Goal: Task Accomplishment & Management: Use online tool/utility

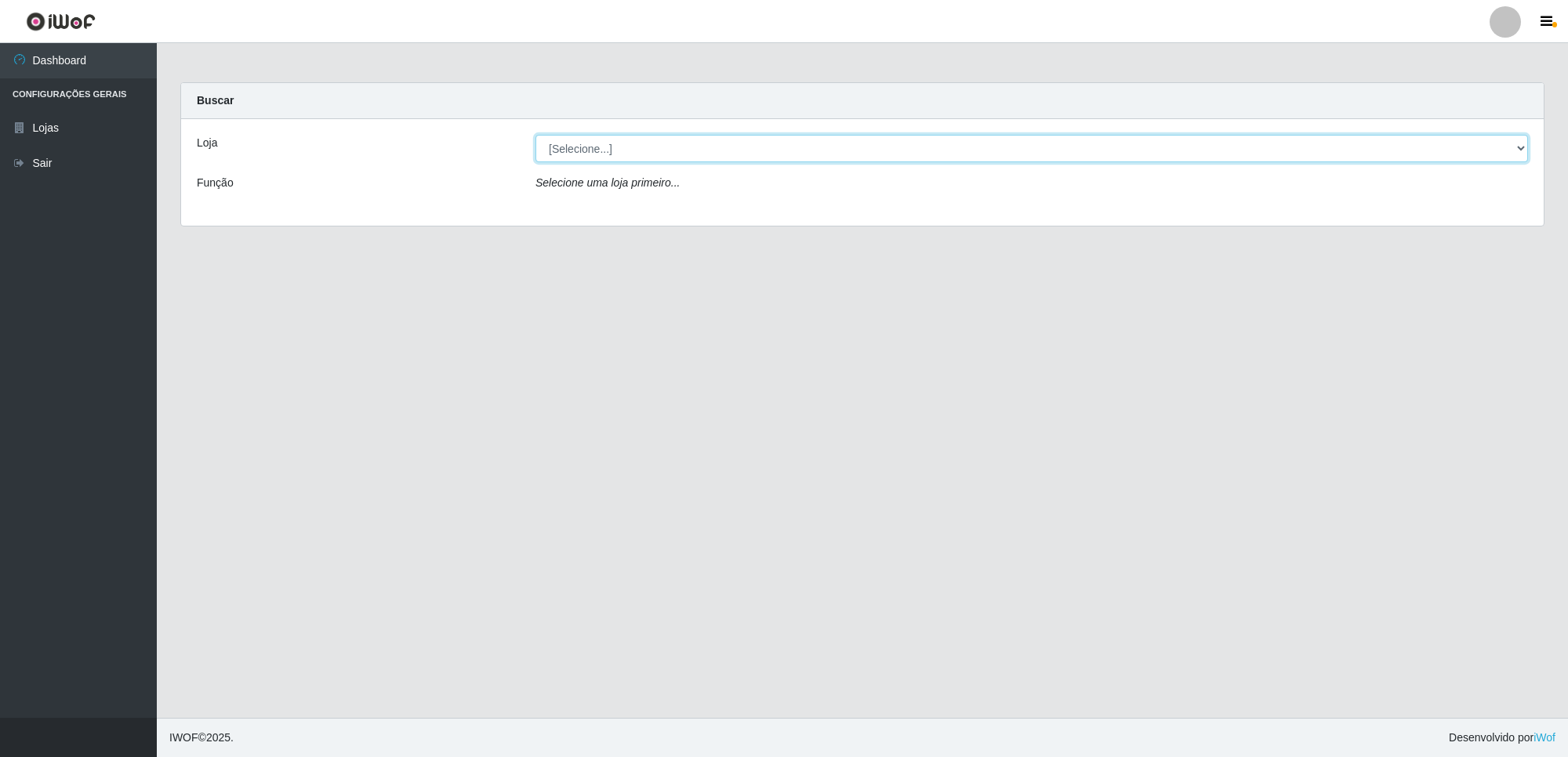
click at [828, 143] on select "[Selecione...] Extrabom - Loja 01 Centro de Distribuição" at bounding box center [1031, 148] width 993 height 28
select select "435"
click at [536, 135] on select "[Selecione...] Extrabom - Loja 01 Centro de Distribuição" at bounding box center [1031, 148] width 993 height 28
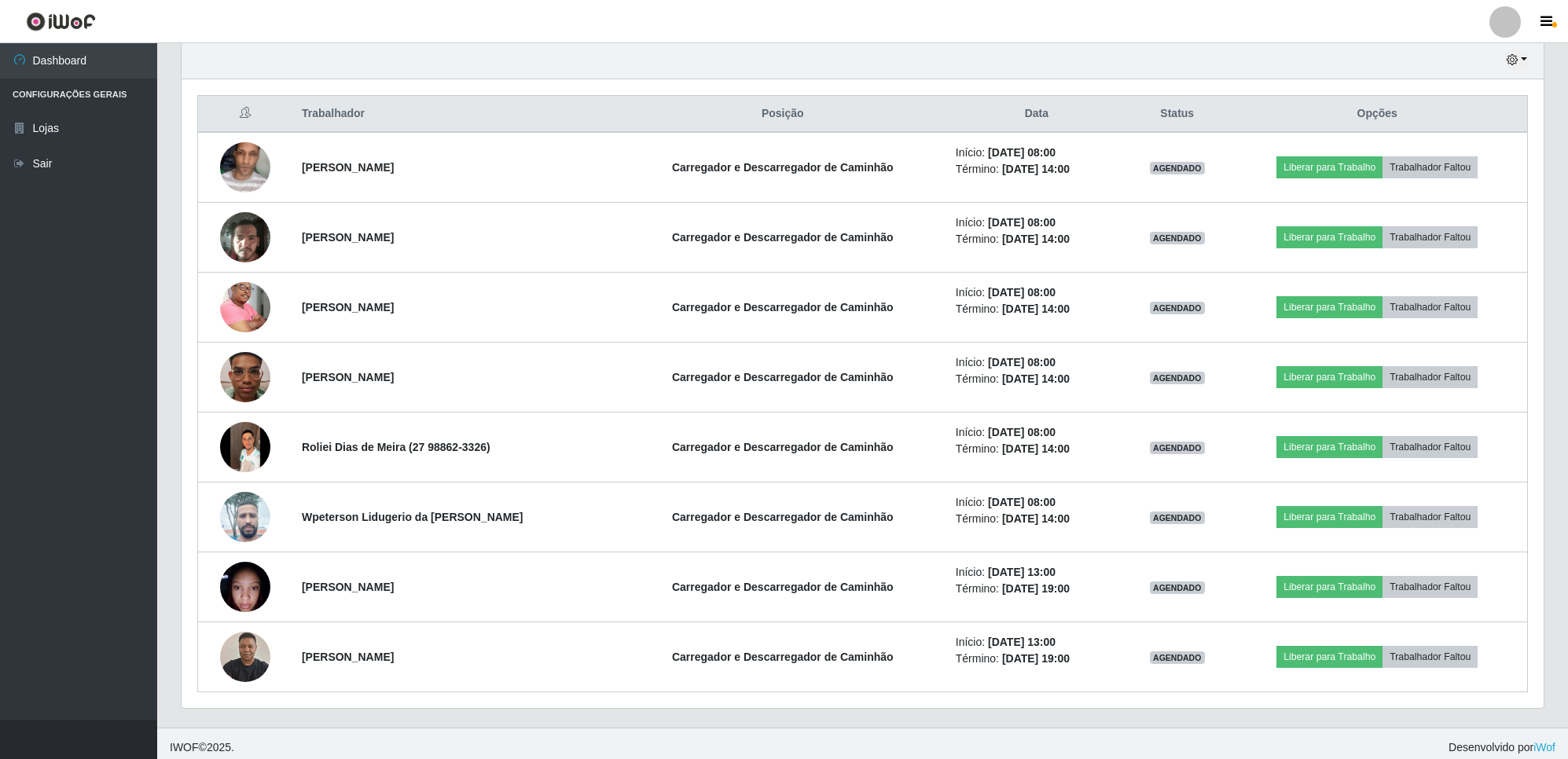
scroll to position [568, 0]
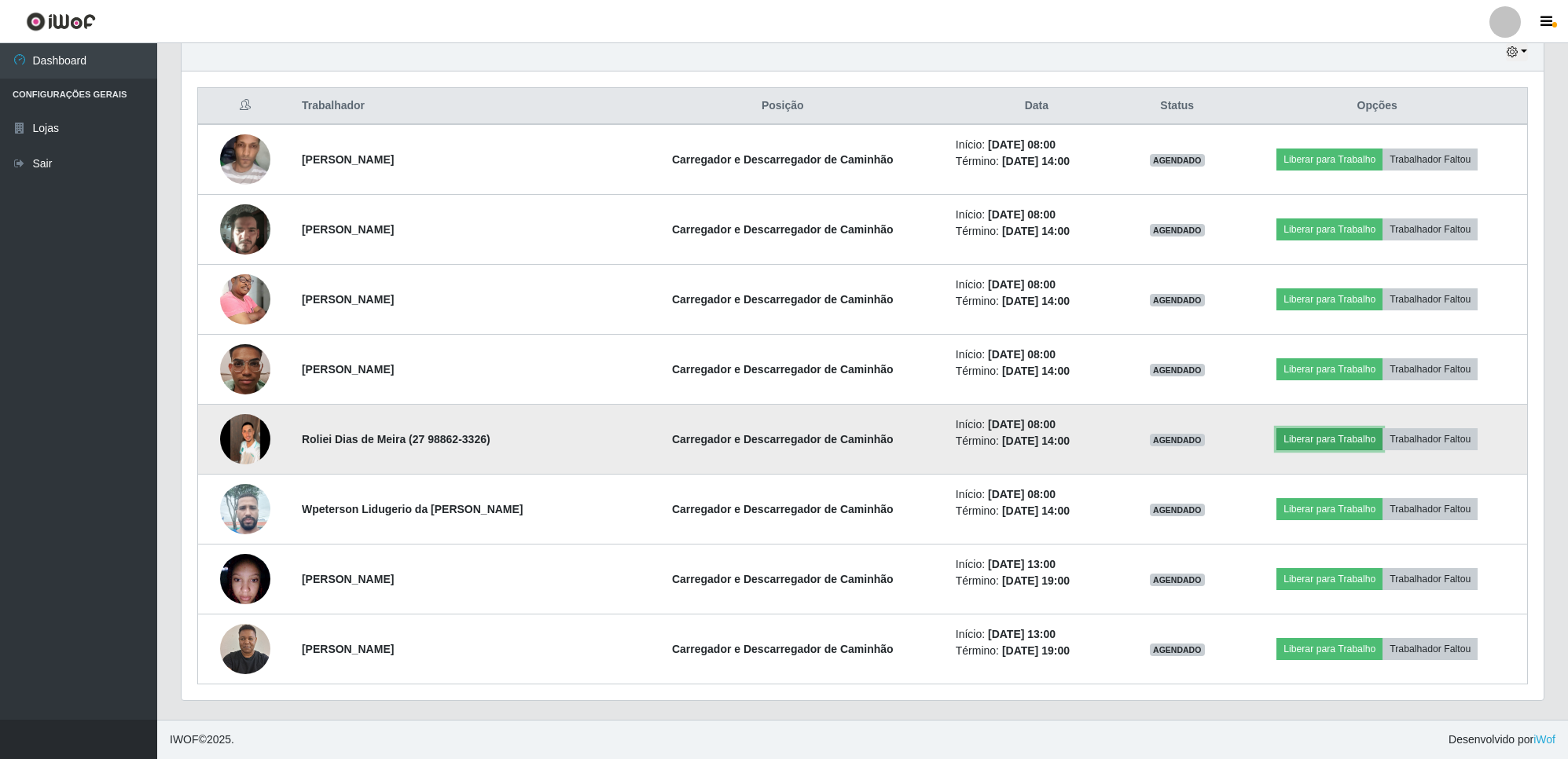
click at [1309, 437] on button "Liberar para Trabalho" at bounding box center [1329, 440] width 106 height 22
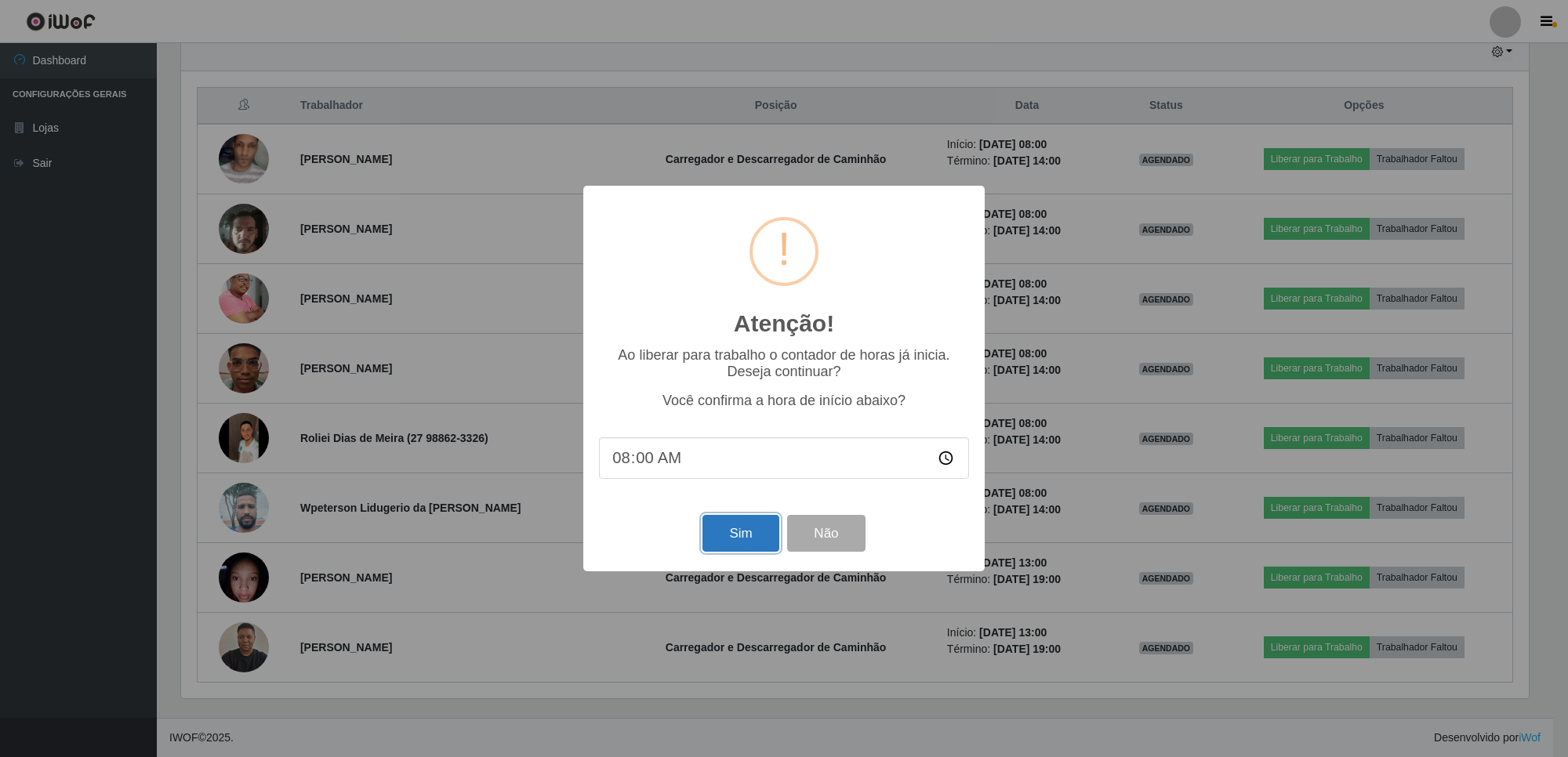
click at [750, 527] on button "Sim" at bounding box center [740, 532] width 76 height 37
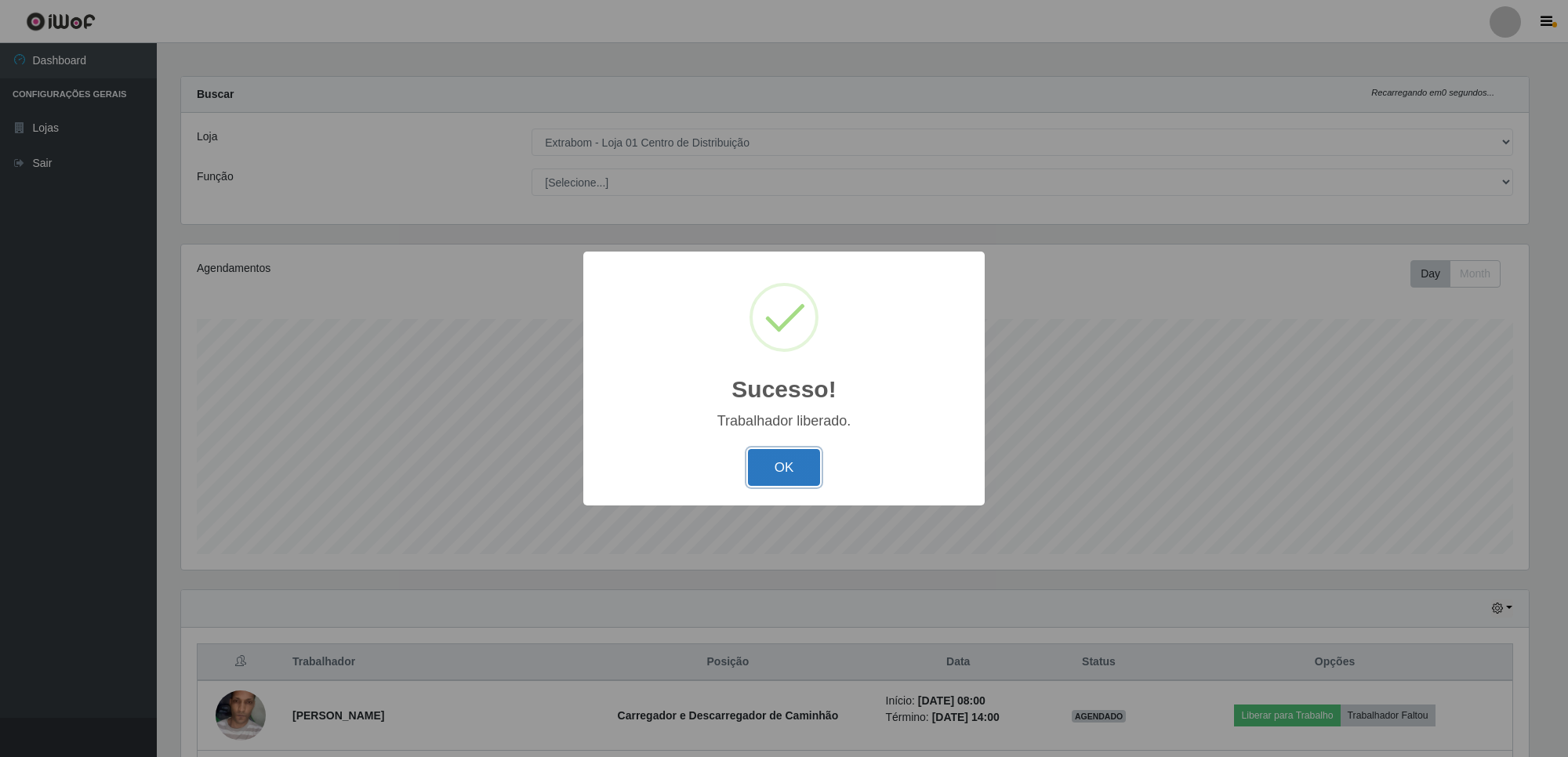
click at [786, 465] on button "OK" at bounding box center [785, 467] width 73 height 37
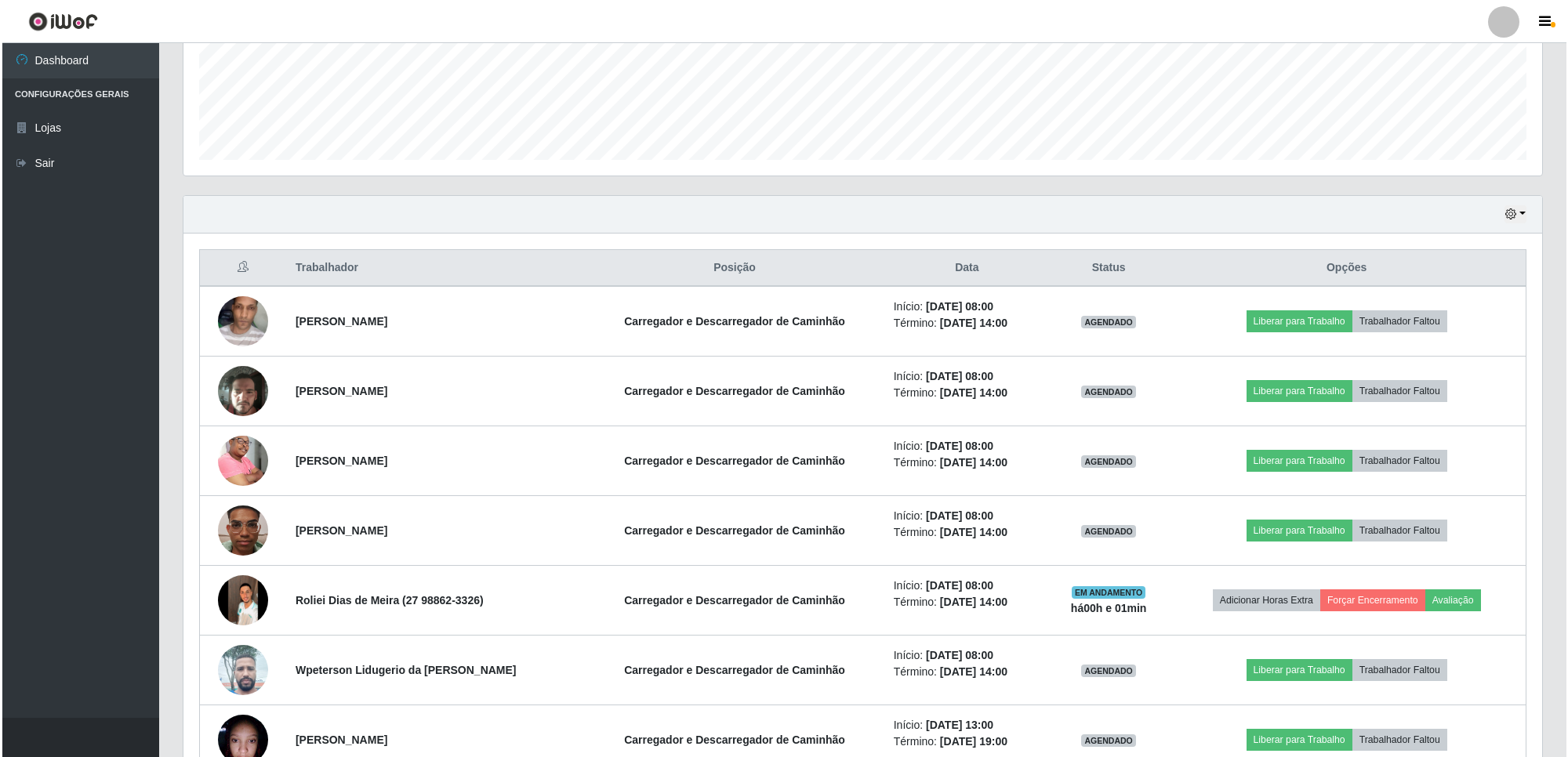
scroll to position [496, 0]
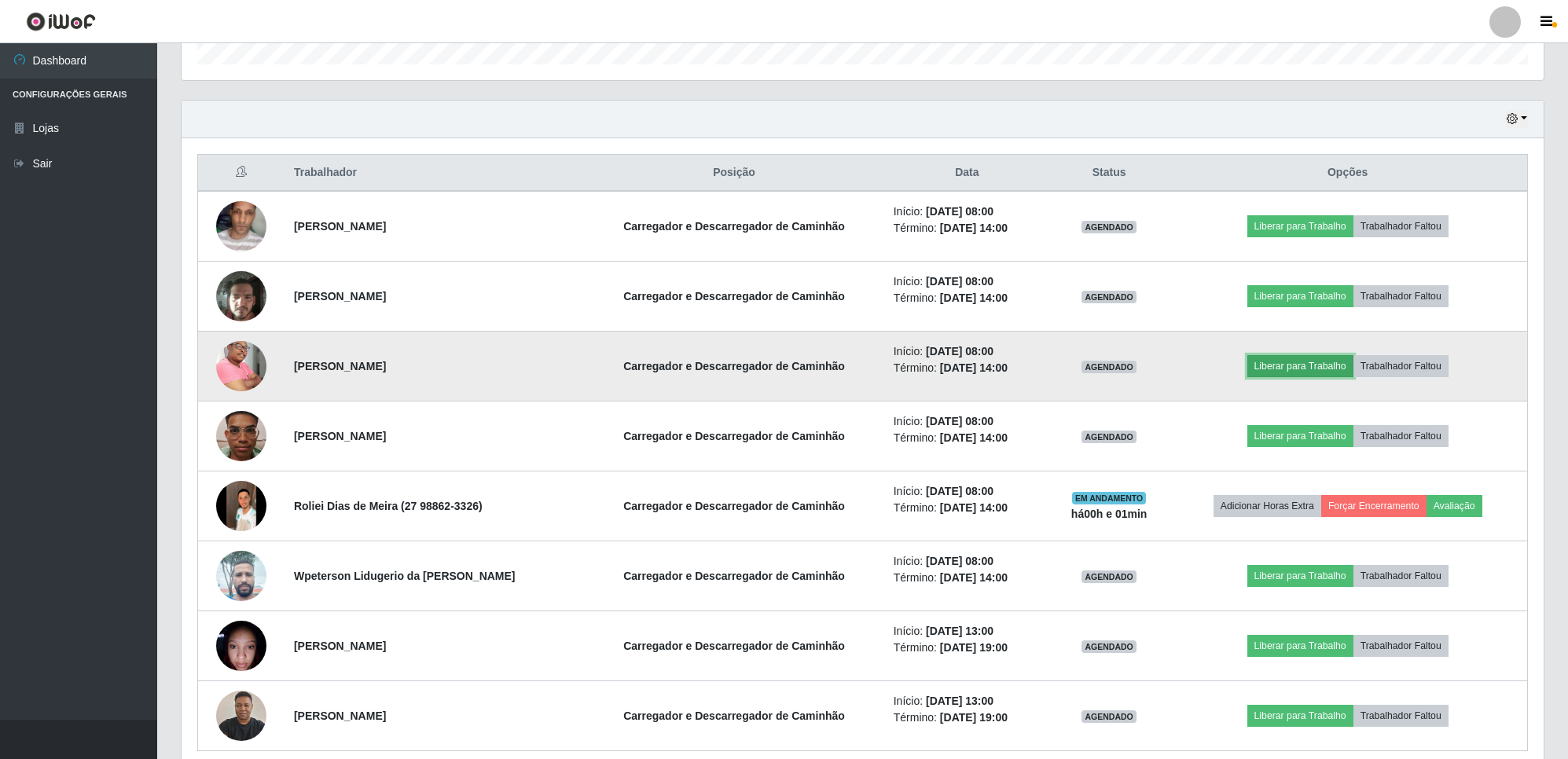
click at [1306, 363] on button "Liberar para Trabalho" at bounding box center [1300, 366] width 106 height 22
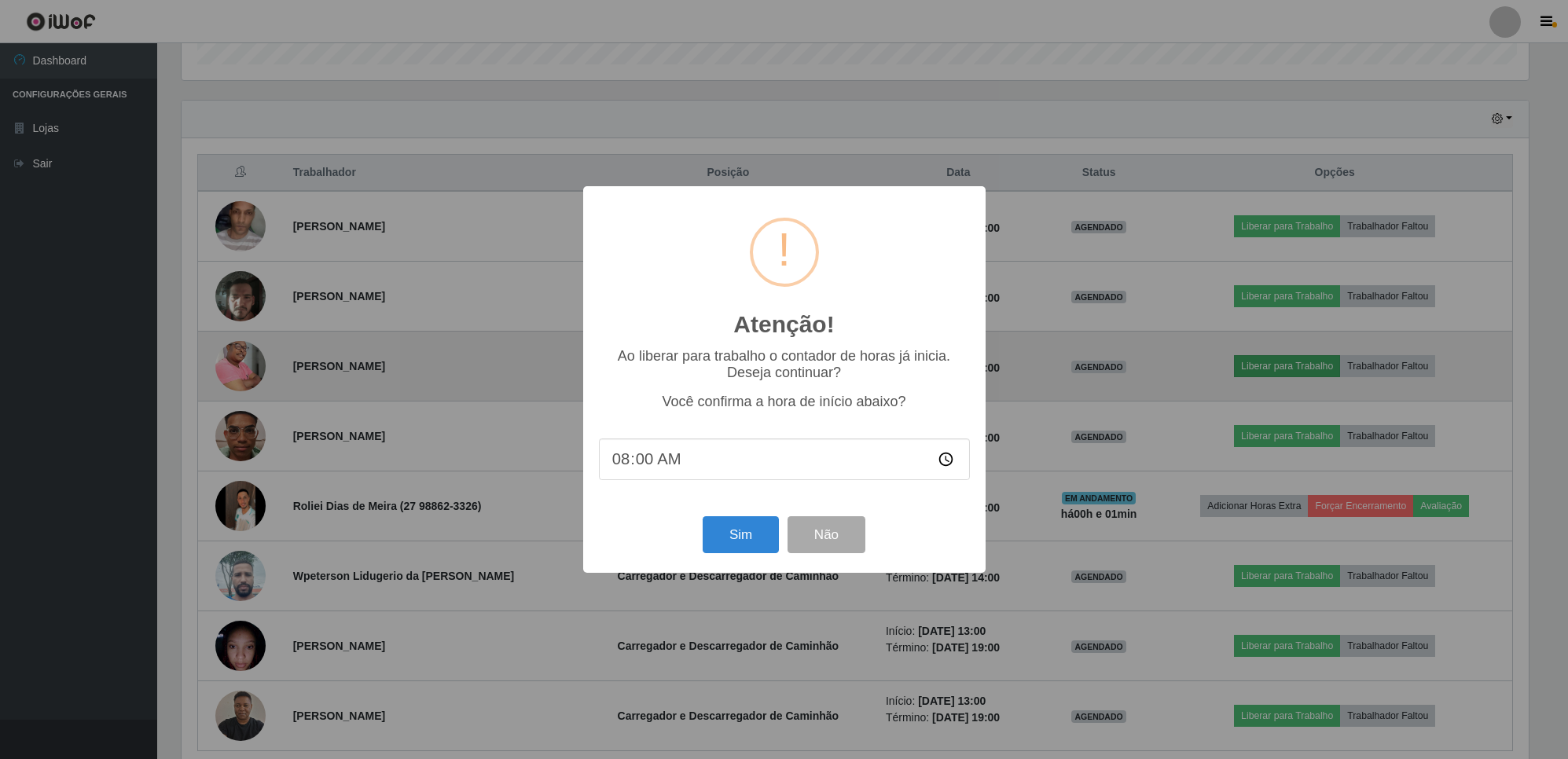
scroll to position [327, 1351]
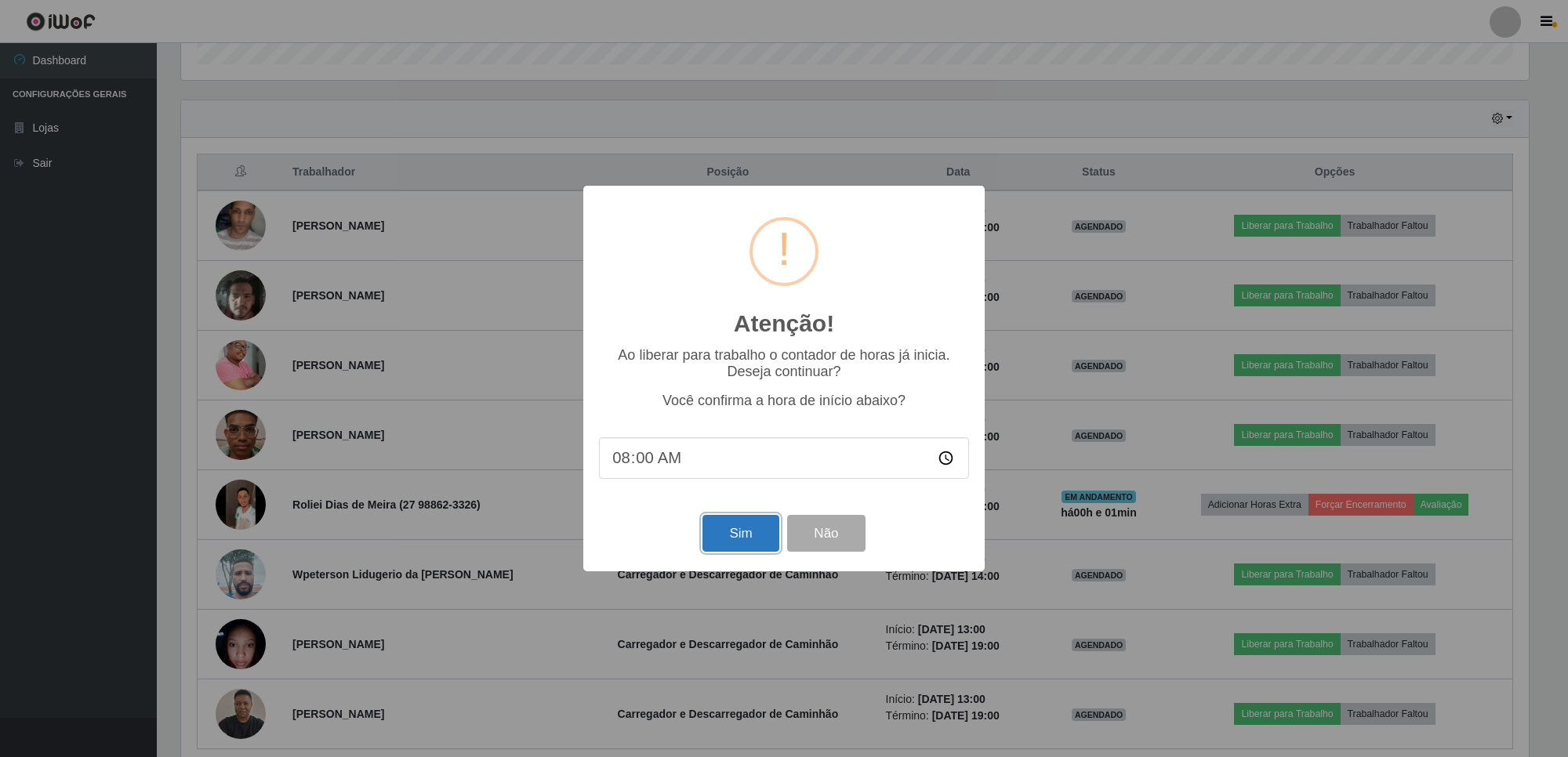
click at [737, 526] on button "Sim" at bounding box center [740, 532] width 76 height 37
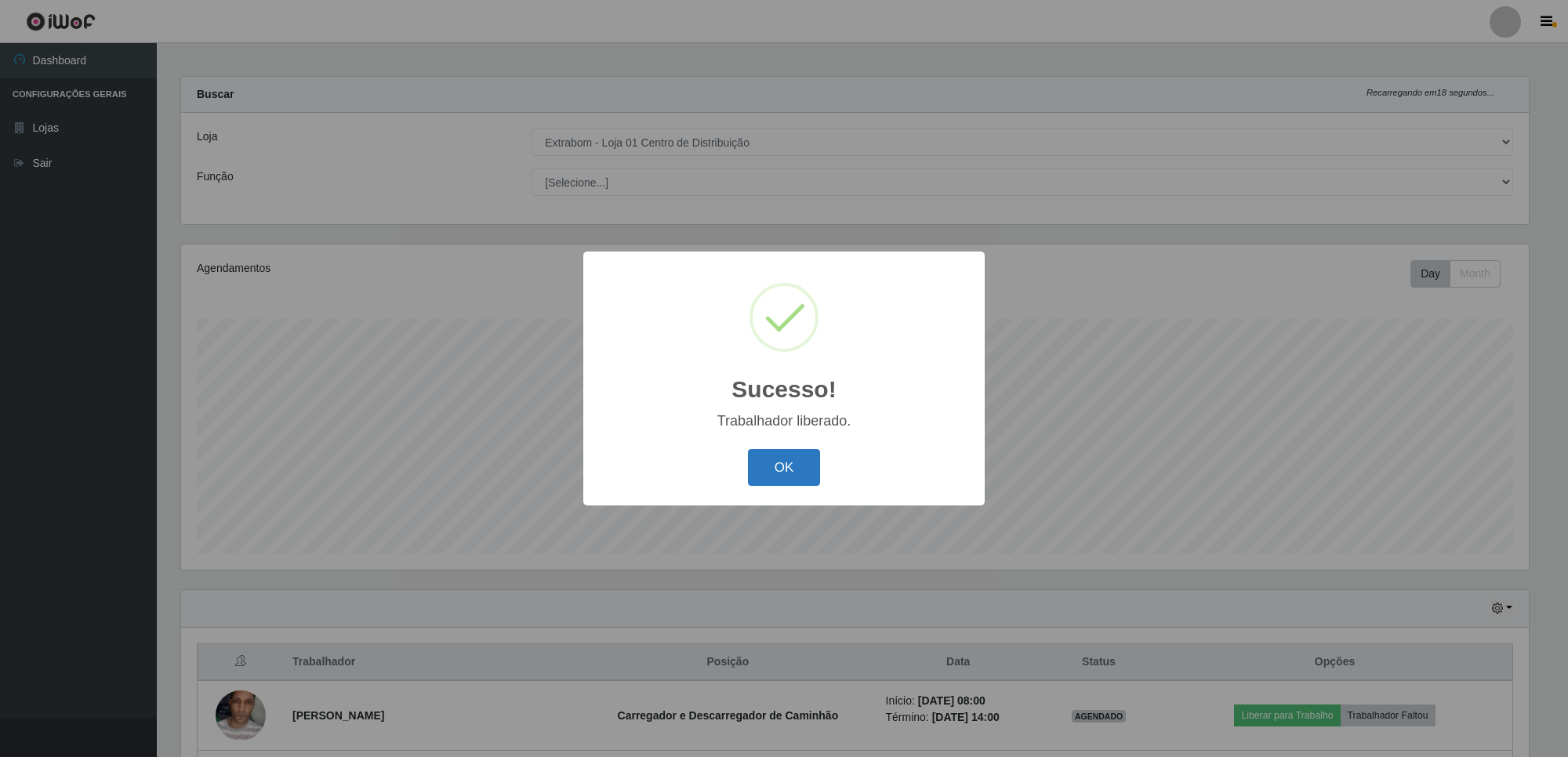
click at [794, 476] on button "OK" at bounding box center [785, 467] width 73 height 37
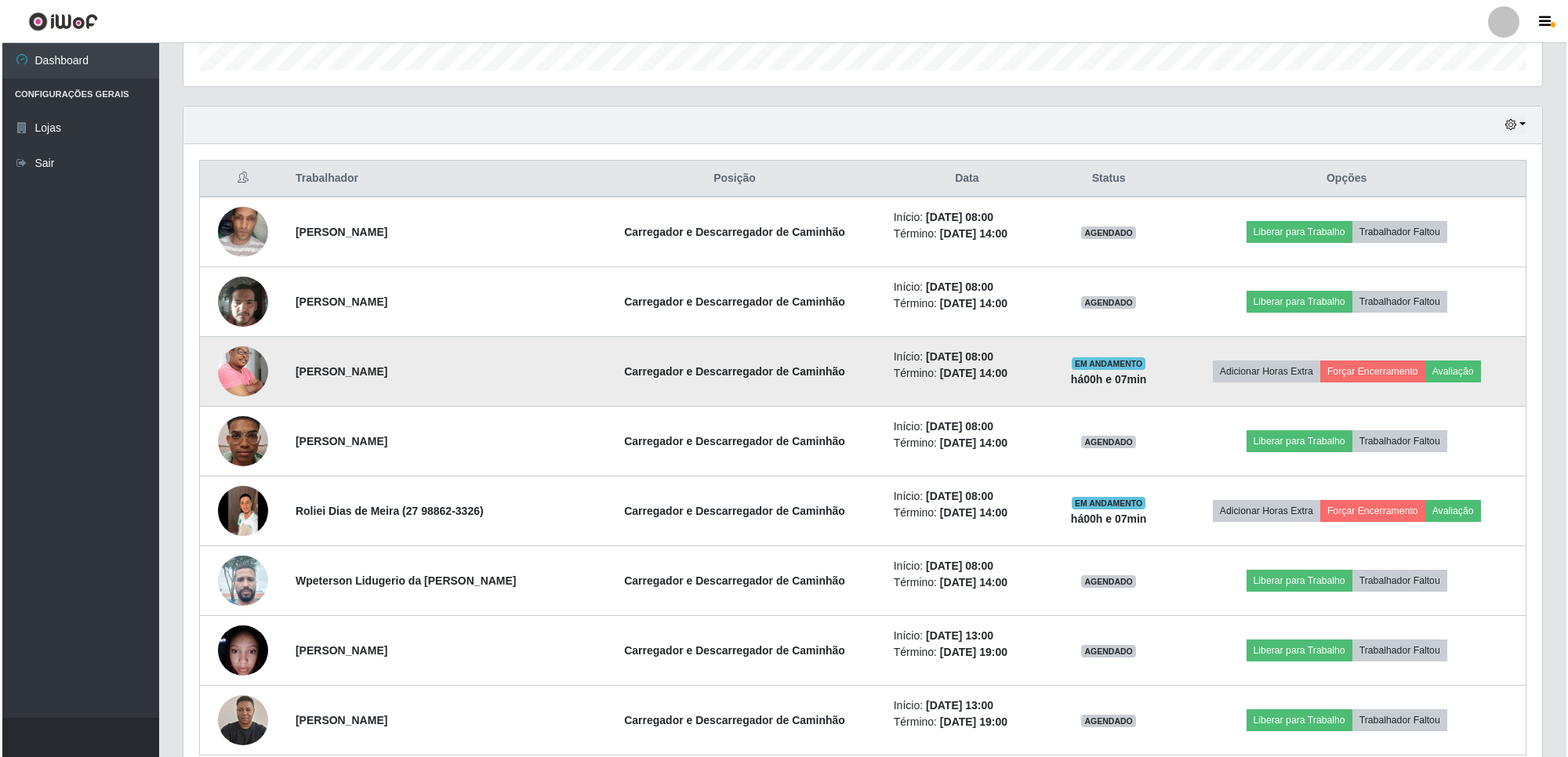
scroll to position [566, 0]
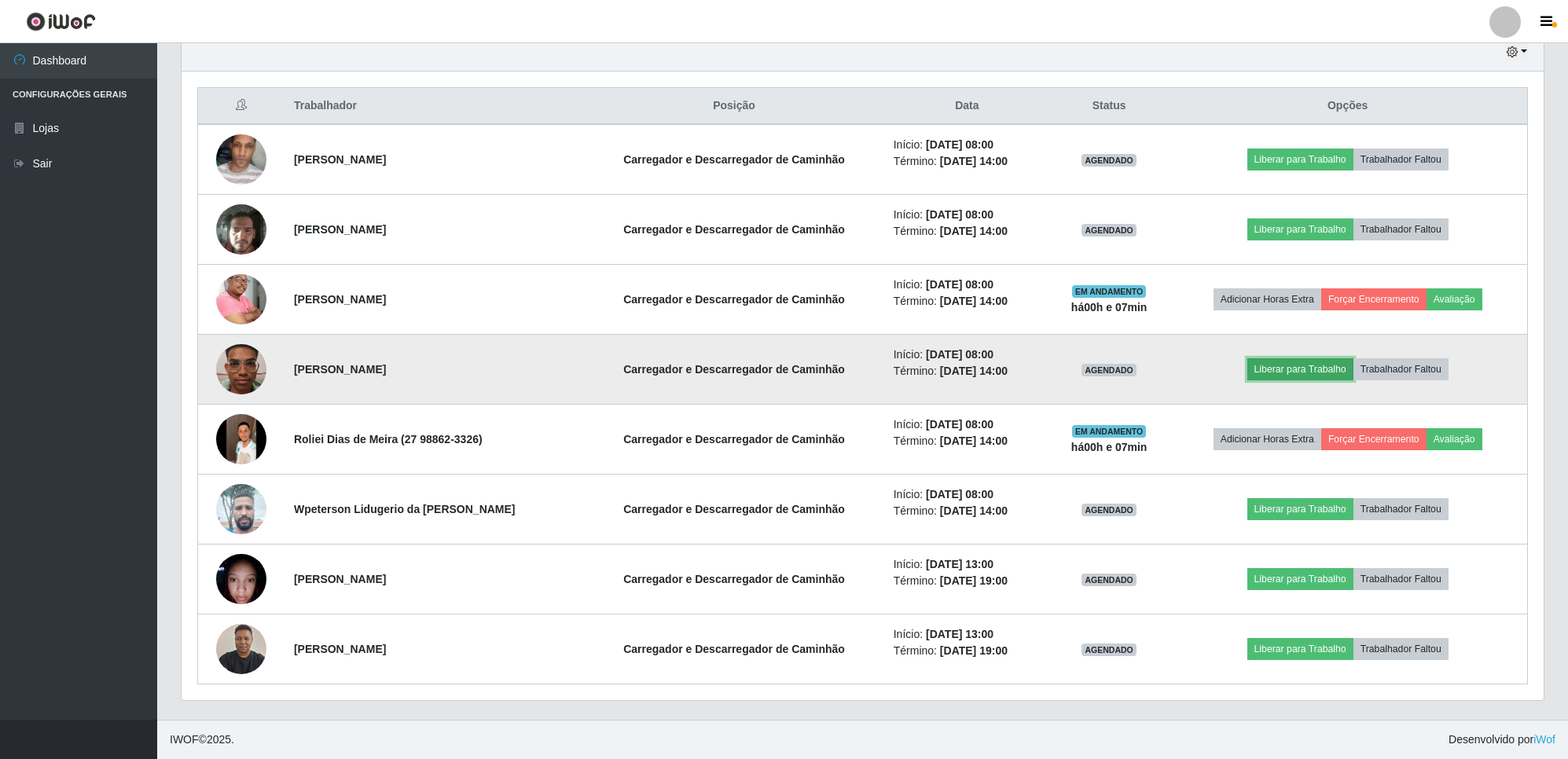
click at [1293, 370] on button "Liberar para Trabalho" at bounding box center [1300, 369] width 106 height 22
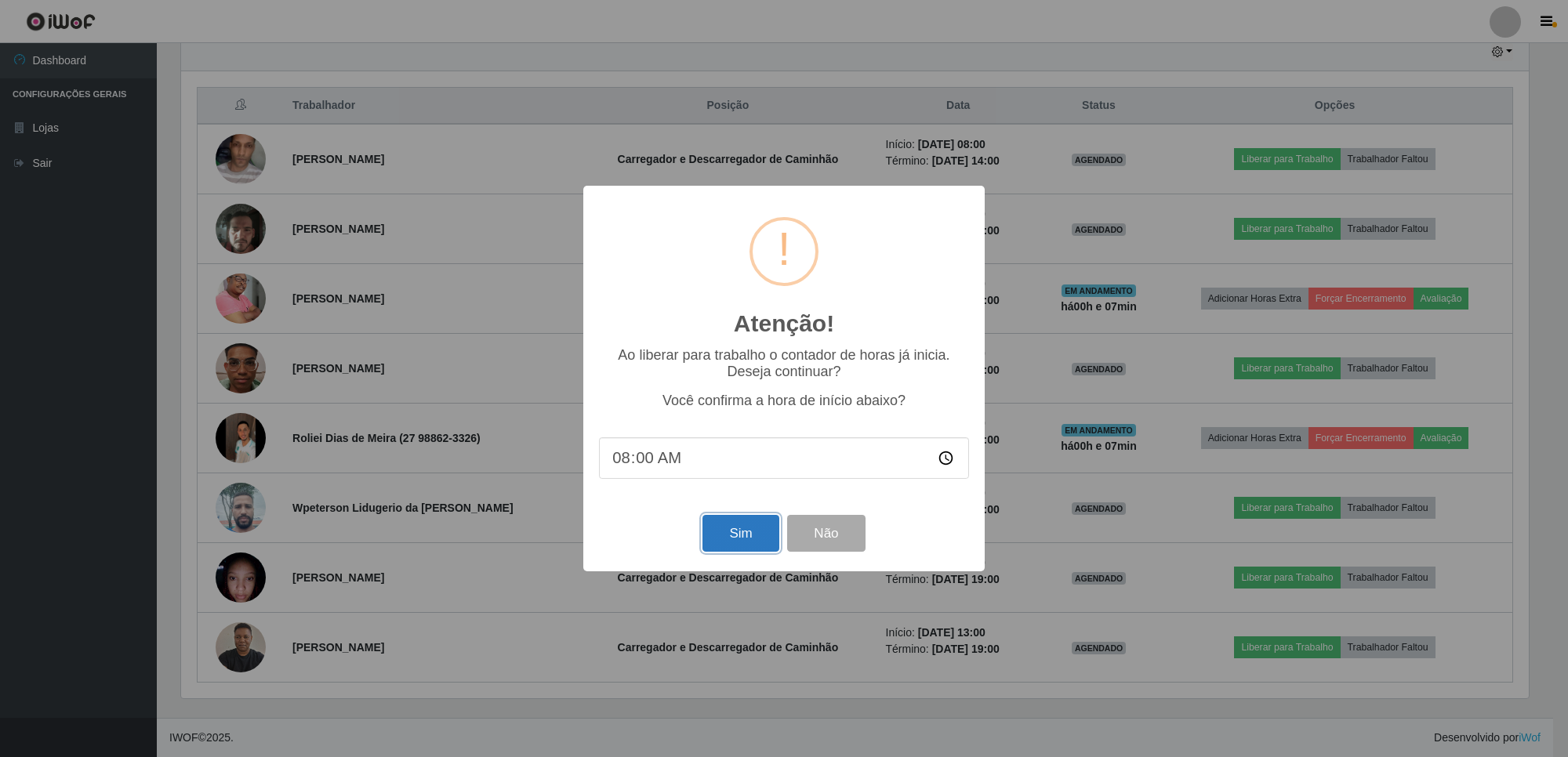
click at [730, 527] on button "Sim" at bounding box center [740, 532] width 76 height 37
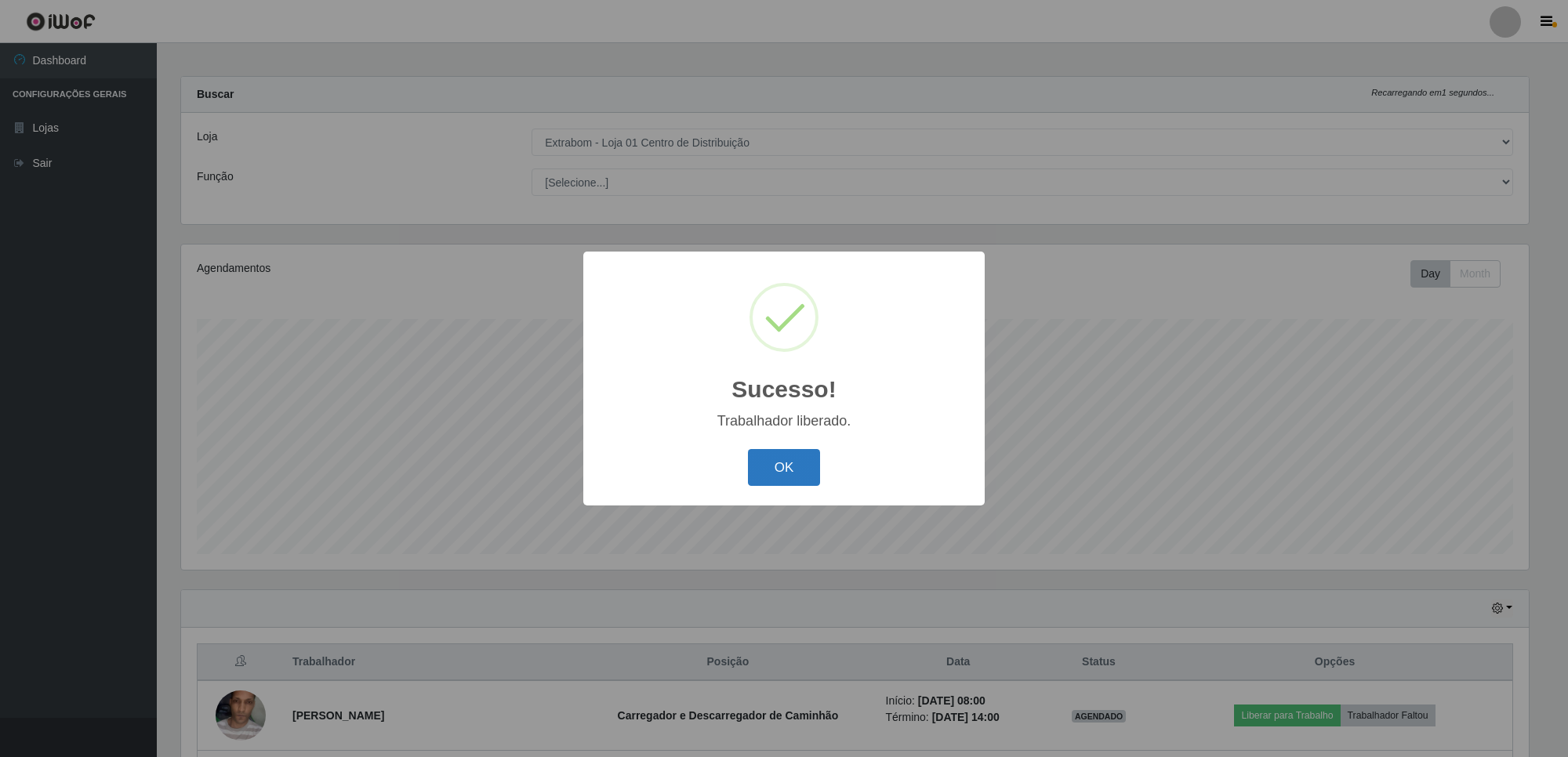
click at [790, 476] on button "OK" at bounding box center [785, 467] width 73 height 37
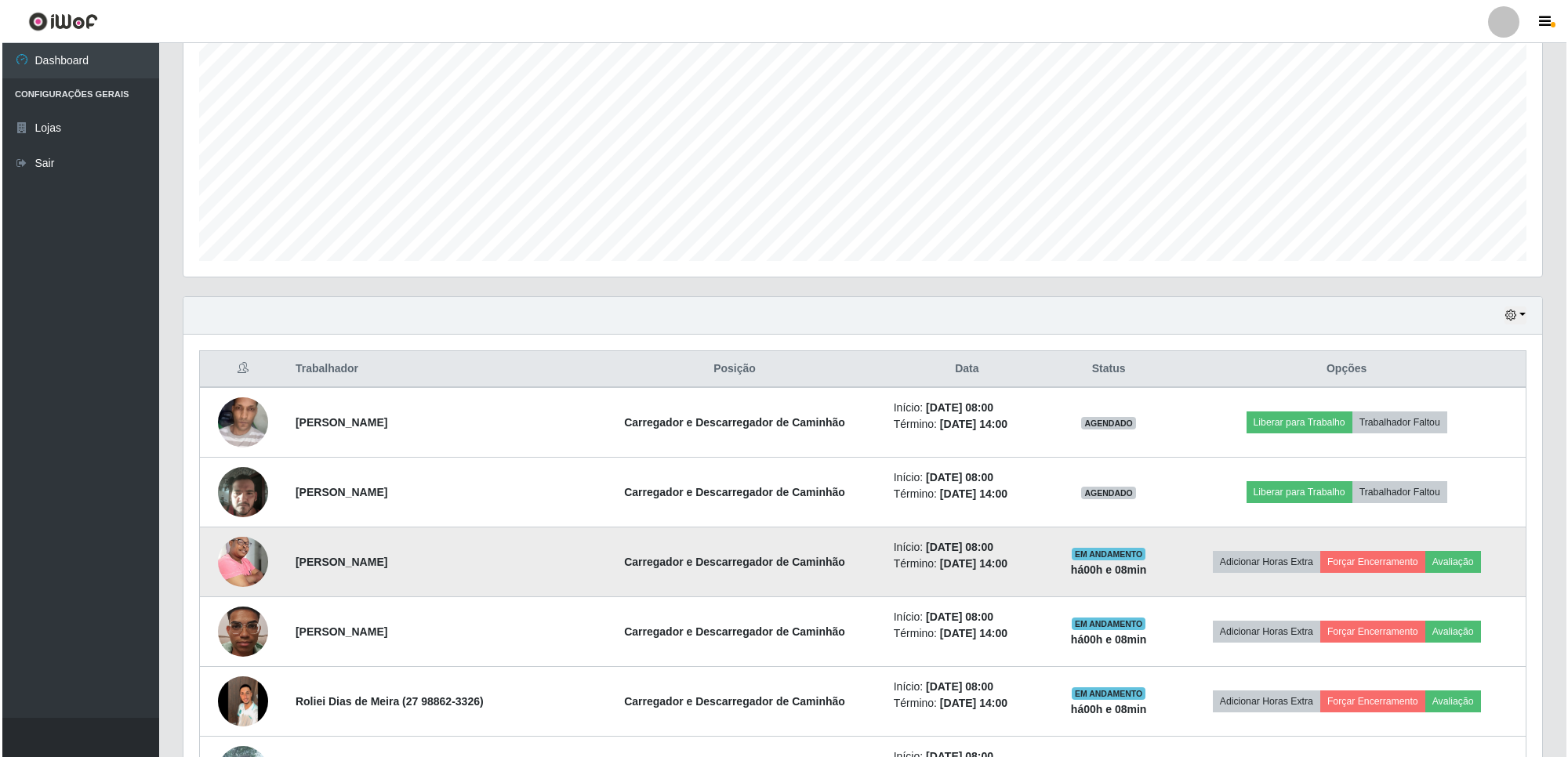
scroll to position [300, 0]
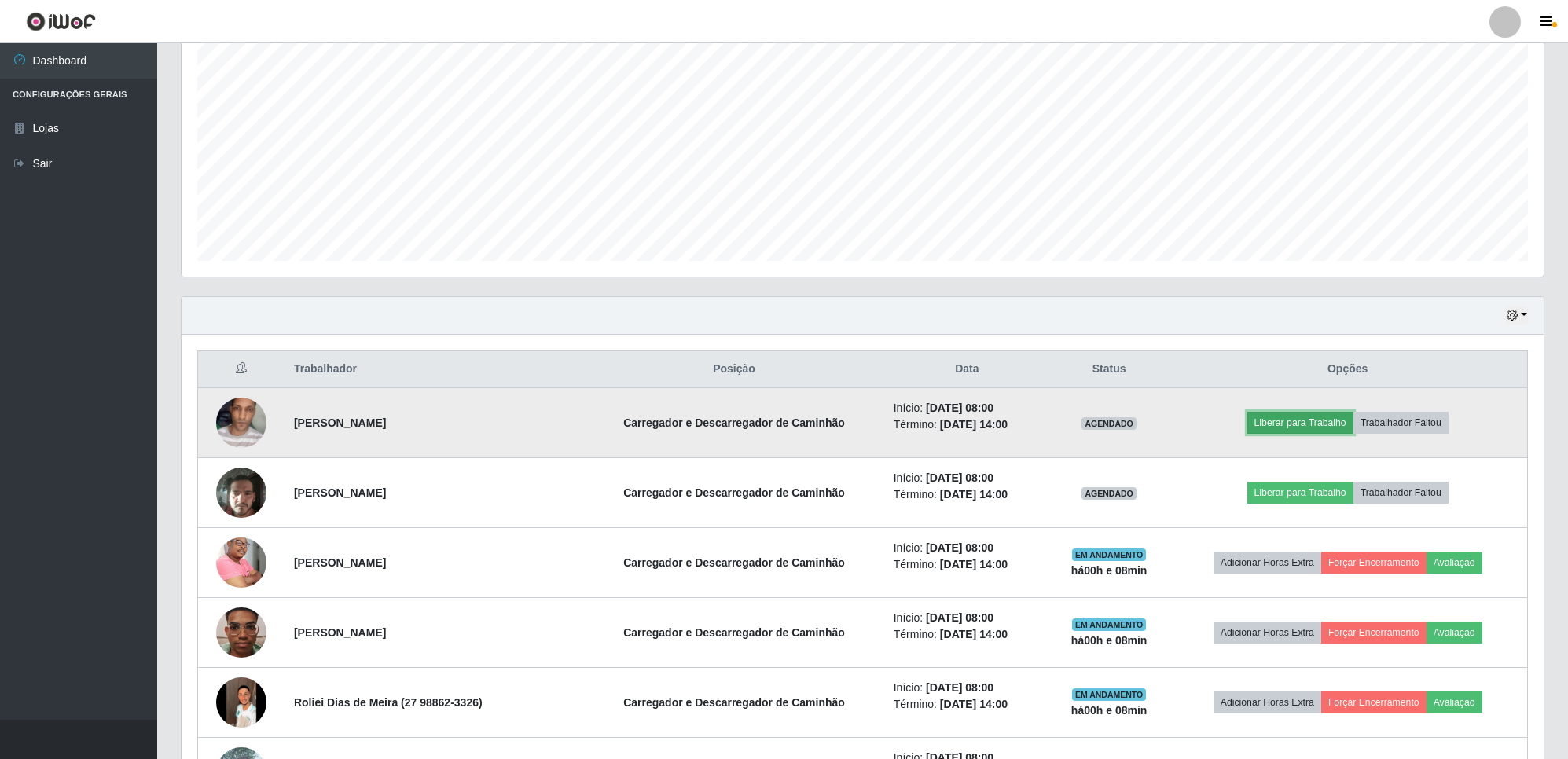
click at [1278, 422] on button "Liberar para Trabalho" at bounding box center [1300, 423] width 106 height 22
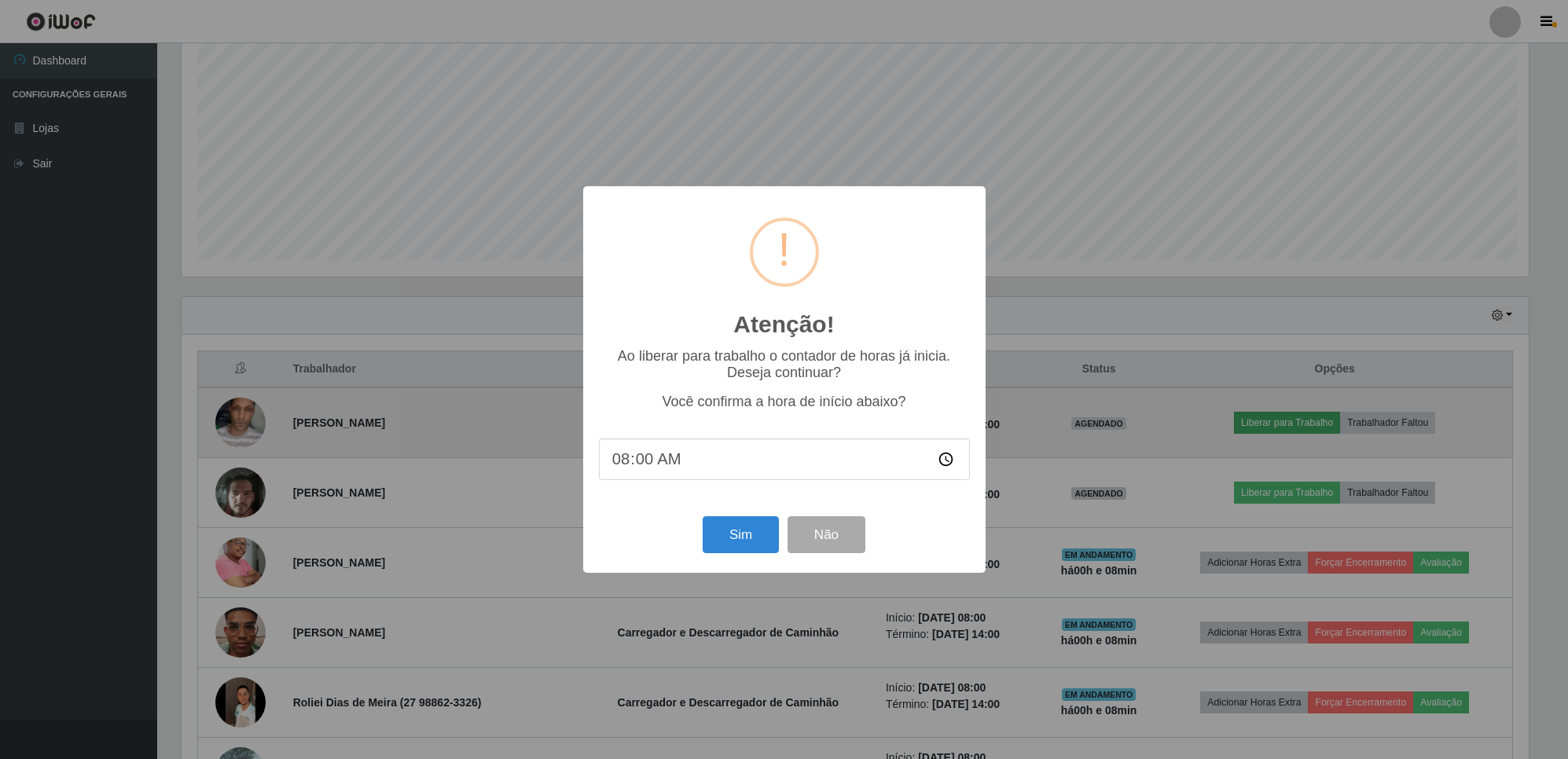
click at [1278, 422] on div "Atenção! × Ao liberar para trabalho o contador de horas já inicia. Deseja conti…" at bounding box center [784, 379] width 1568 height 759
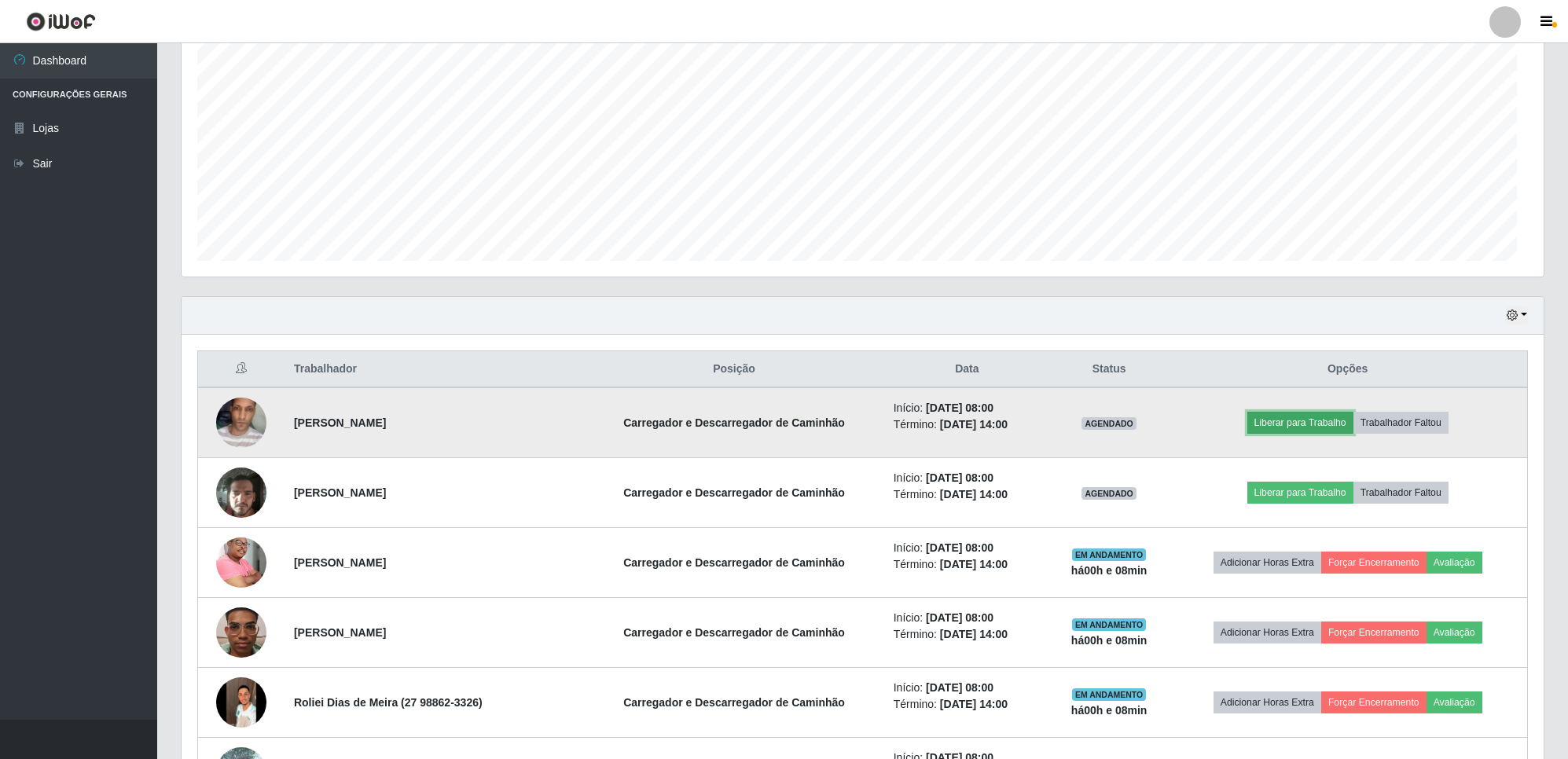
scroll to position [327, 1362]
click at [1282, 433] on button "Liberar para Trabalho" at bounding box center [1300, 423] width 106 height 22
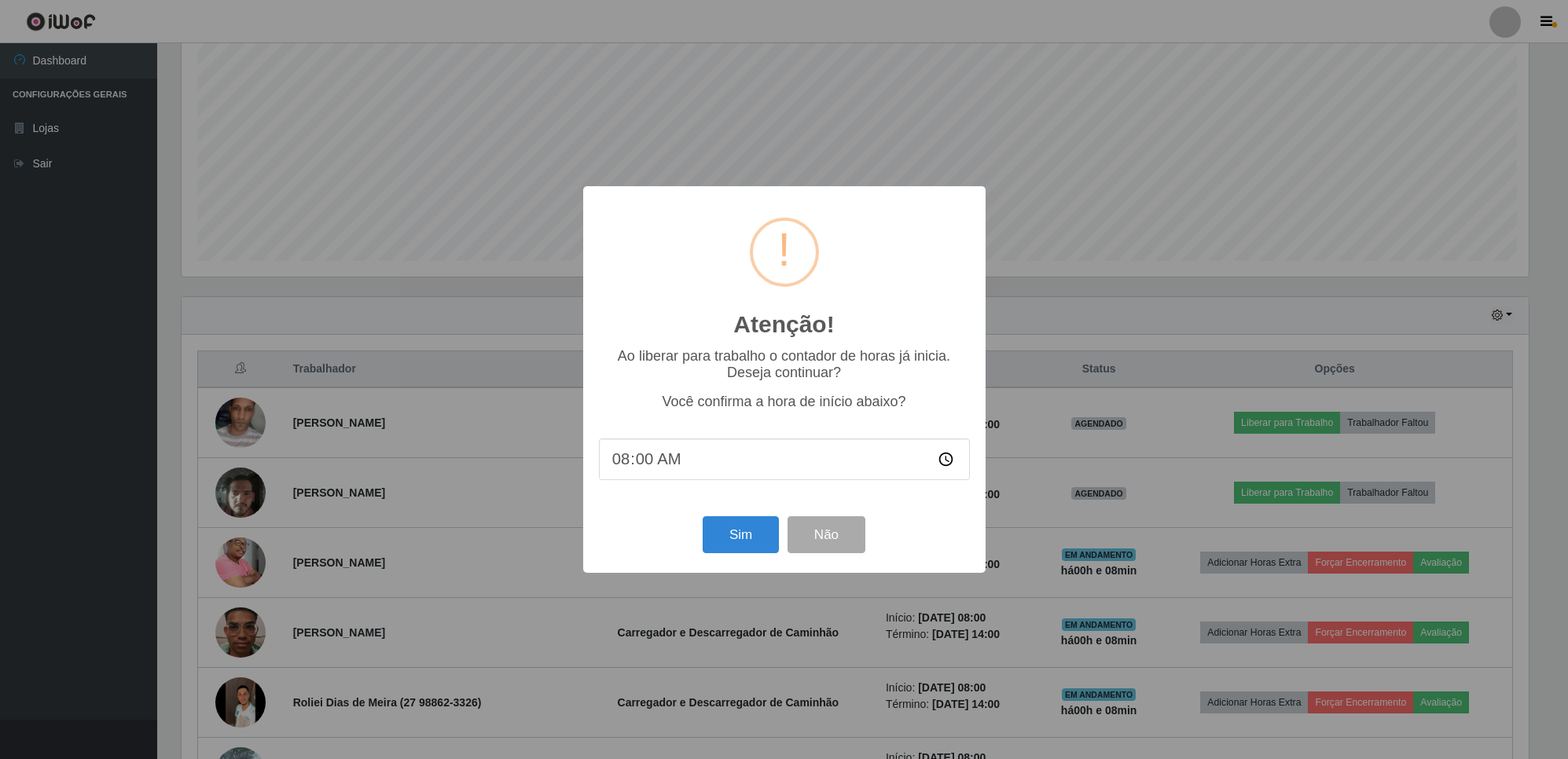
scroll to position [327, 1351]
click at [794, 527] on button "Não" at bounding box center [828, 534] width 77 height 37
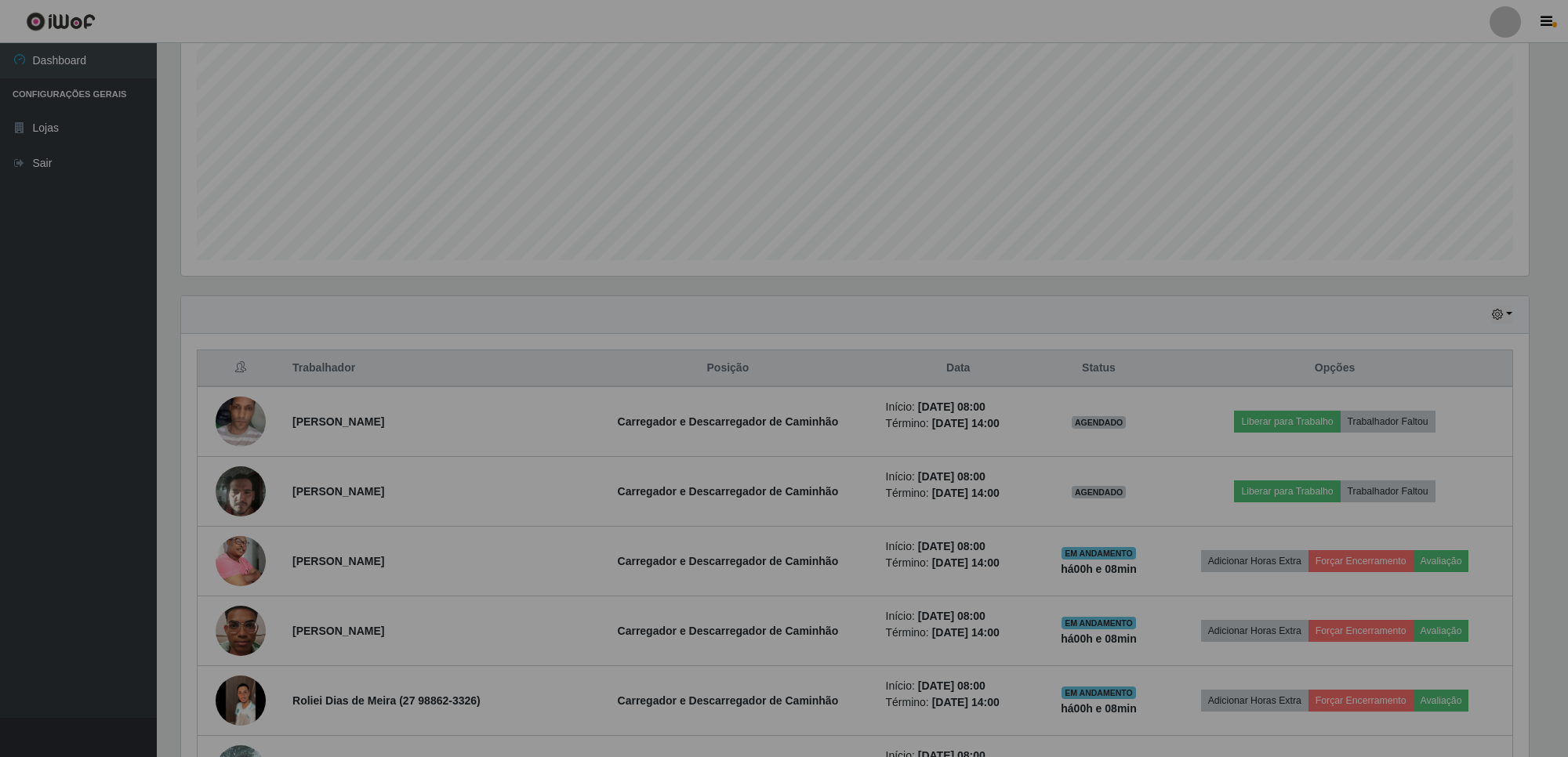
scroll to position [327, 1358]
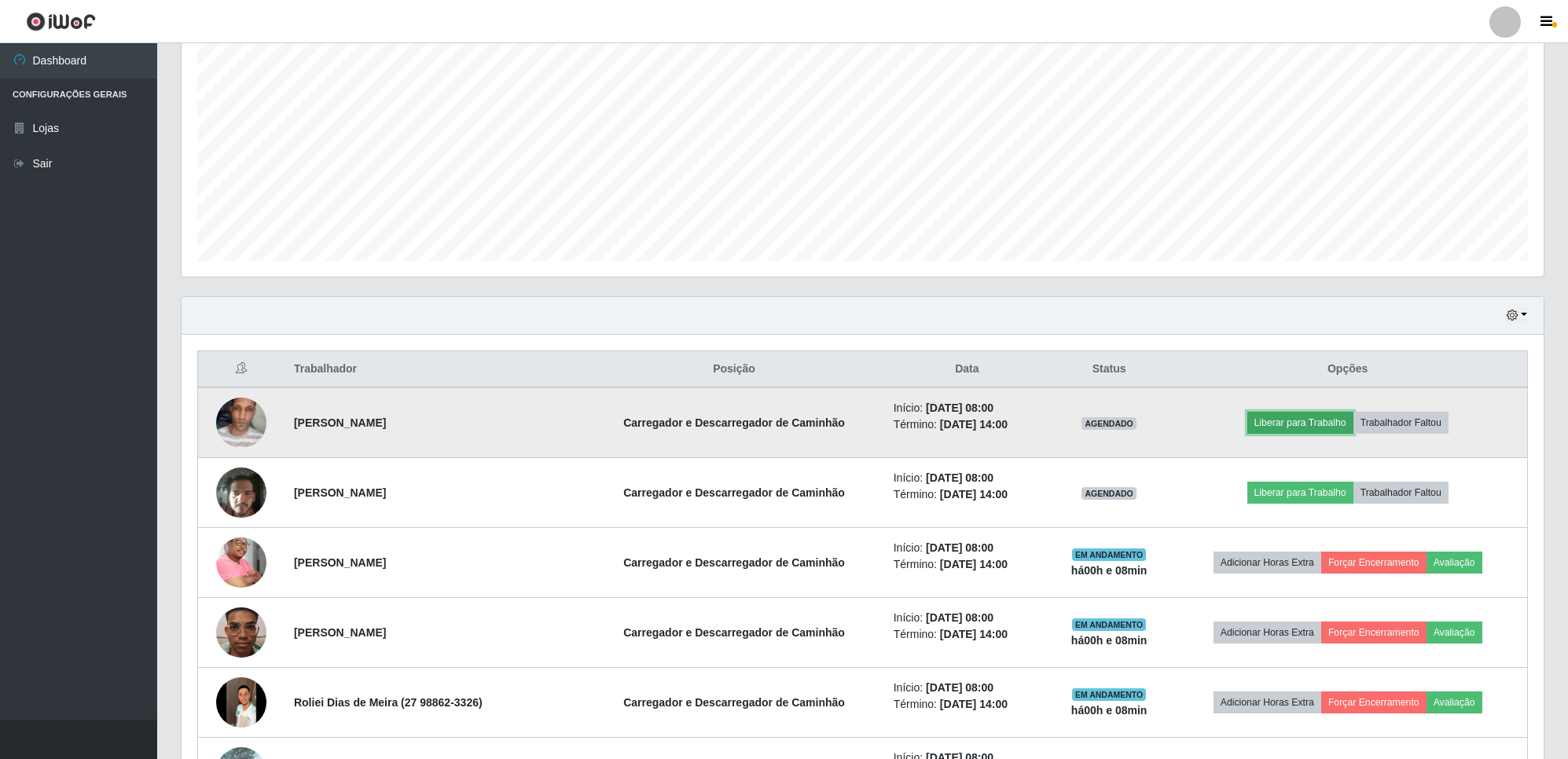
click at [1282, 423] on button "Liberar para Trabalho" at bounding box center [1300, 423] width 106 height 22
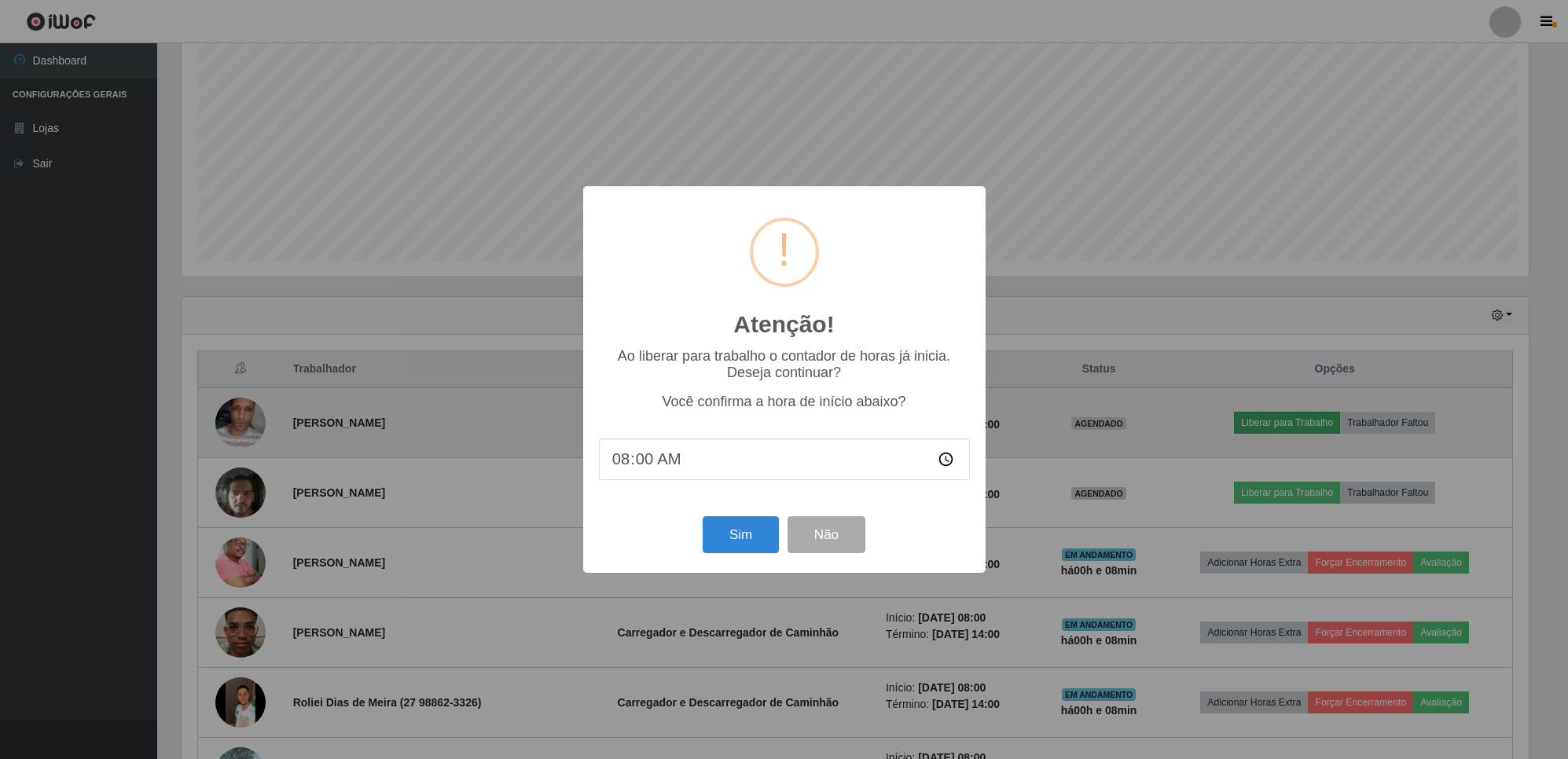
scroll to position [327, 1351]
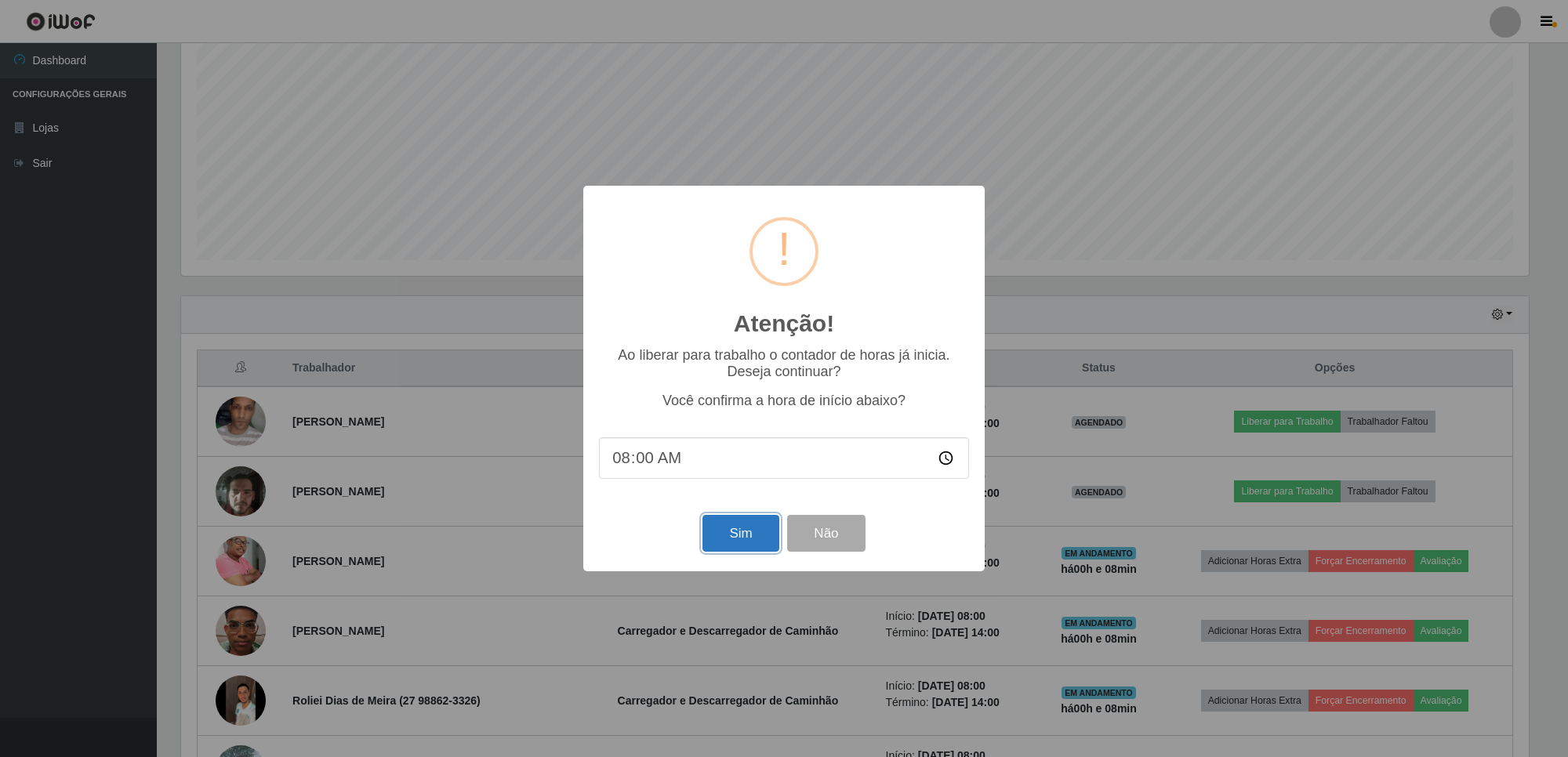
click at [730, 541] on button "Sim" at bounding box center [740, 532] width 76 height 37
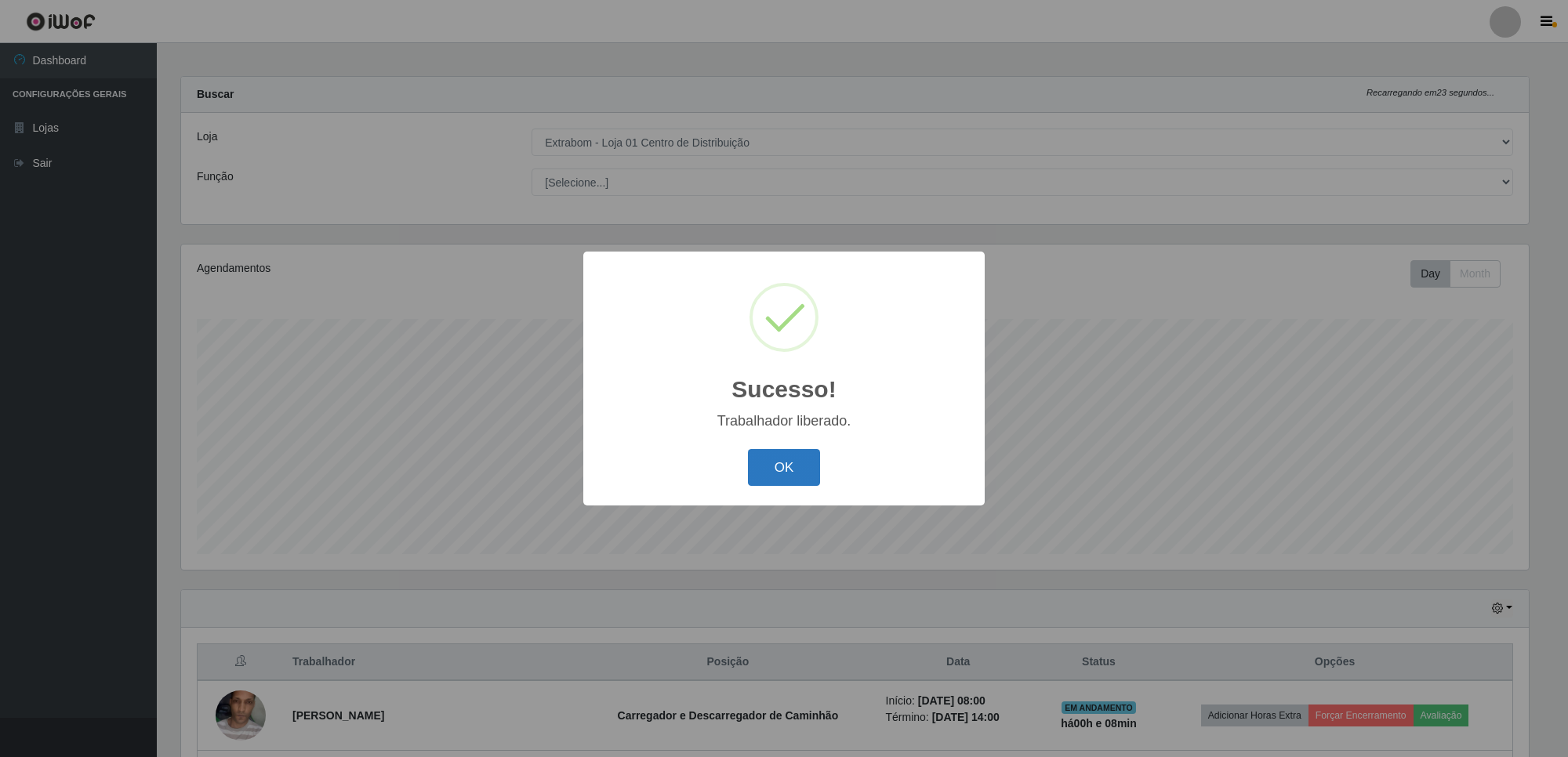
click at [775, 462] on button "OK" at bounding box center [785, 467] width 73 height 37
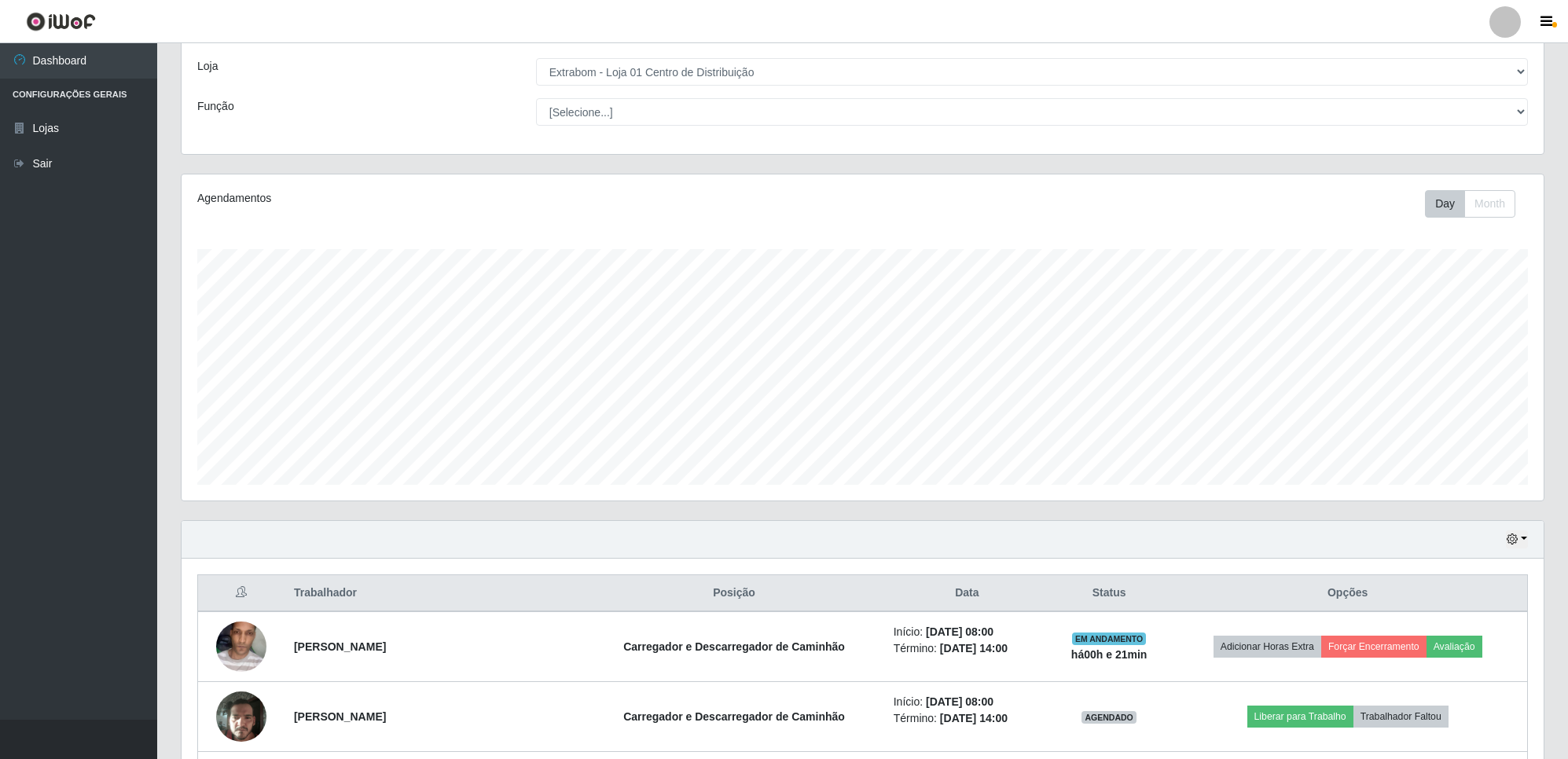
scroll to position [76, 0]
